Goal: Understand process/instructions: Learn how to perform a task or action

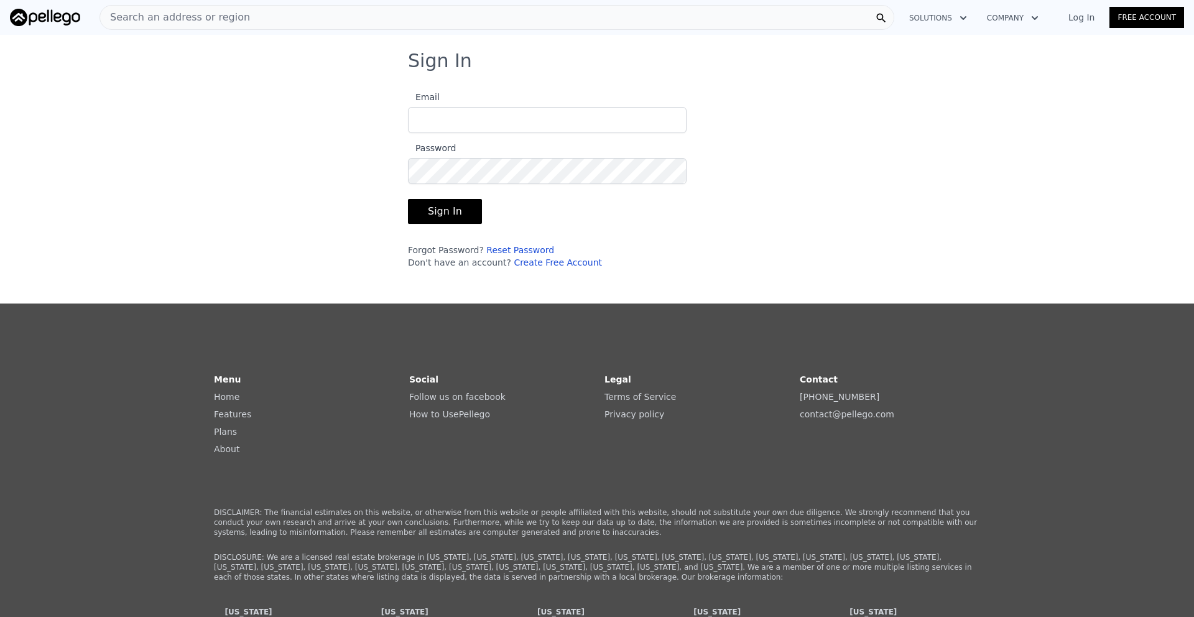
click at [627, 122] on input "Email" at bounding box center [547, 120] width 279 height 26
type input "[PERSON_NAME][EMAIL_ADDRESS][PERSON_NAME][DOMAIN_NAME]"
click at [54, 24] on img at bounding box center [45, 17] width 70 height 17
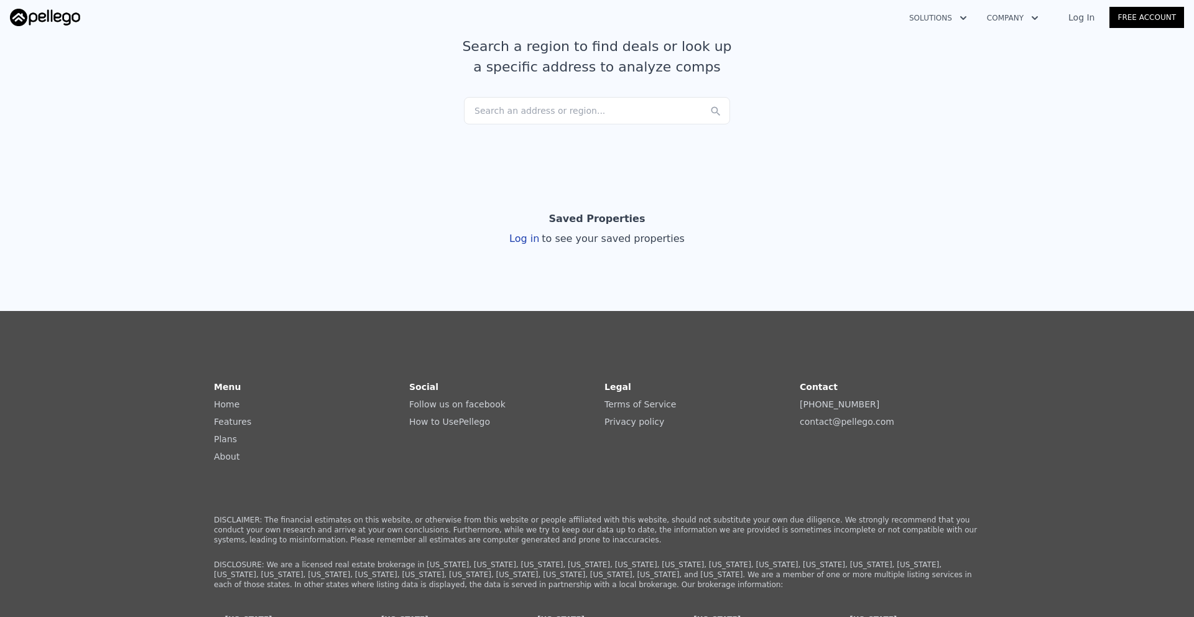
scroll to position [109, 0]
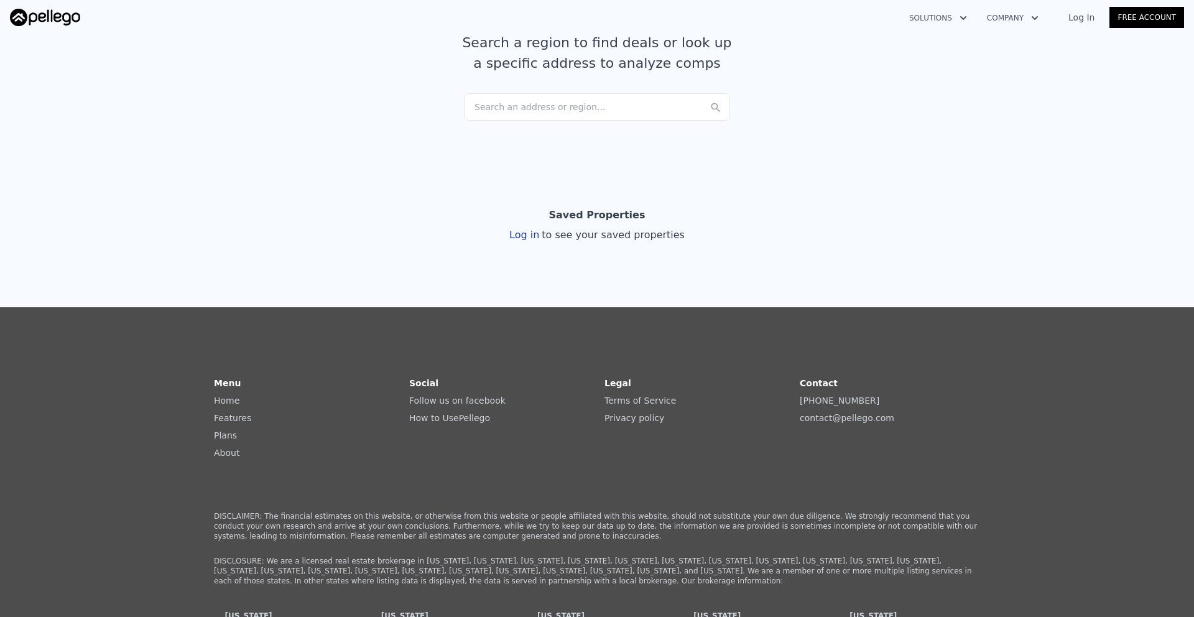
click at [438, 417] on link "How to Use Pellego" at bounding box center [449, 418] width 81 height 10
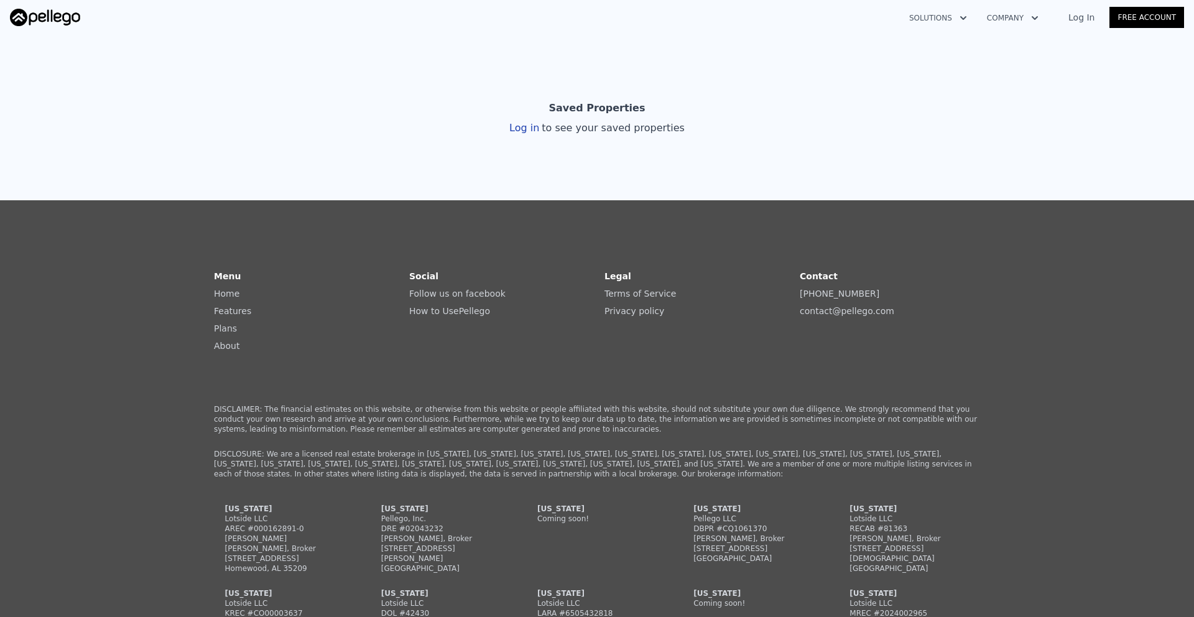
scroll to position [0, 0]
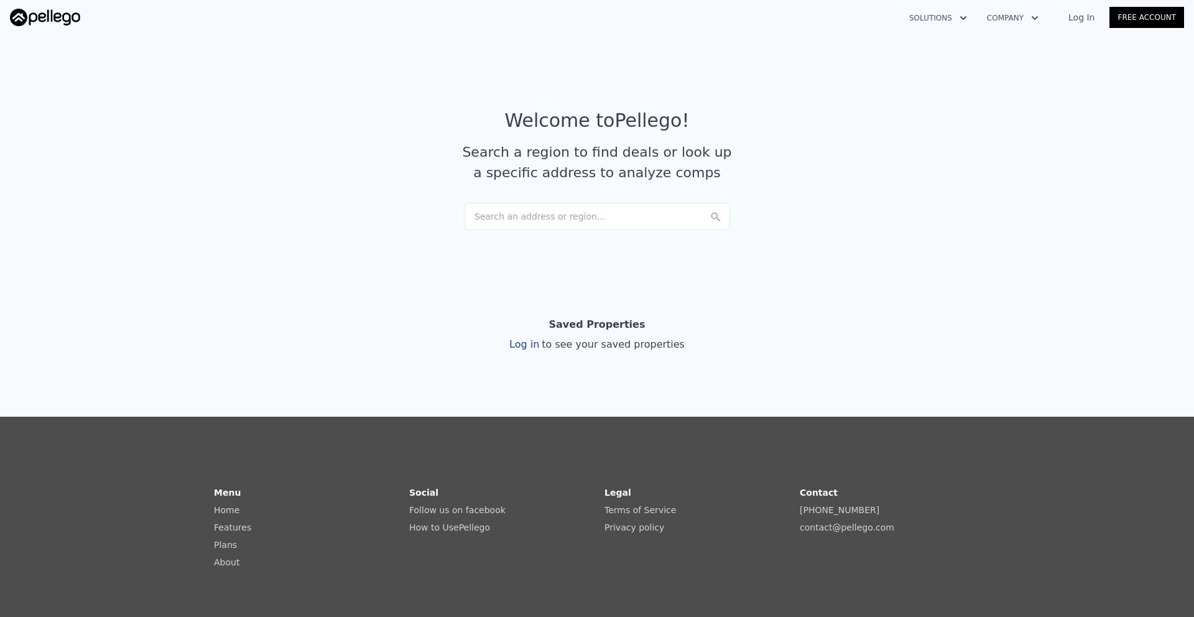
click at [30, 17] on img at bounding box center [45, 17] width 70 height 17
